Goal: Task Accomplishment & Management: Manage account settings

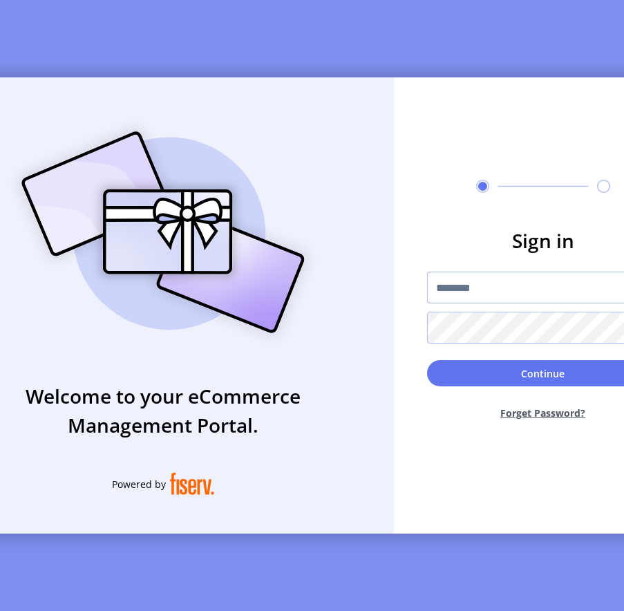
click at [572, 292] on input "text" at bounding box center [543, 287] width 232 height 32
type input "*********"
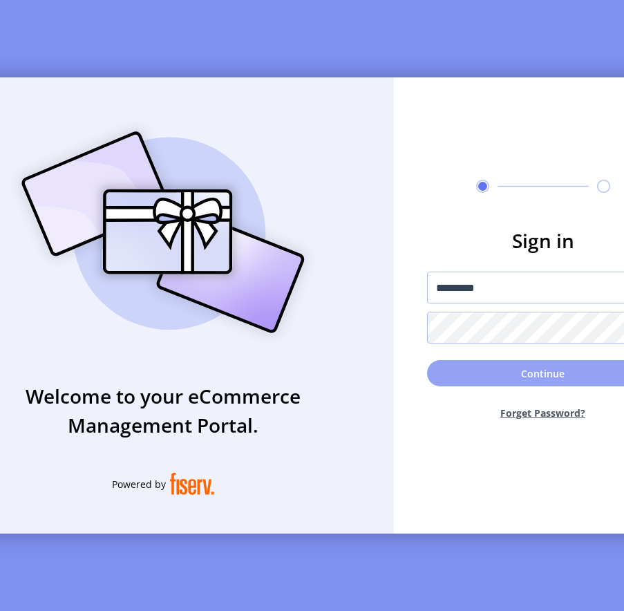
click at [479, 379] on button "Continue" at bounding box center [543, 373] width 232 height 26
